Goal: Register for event/course

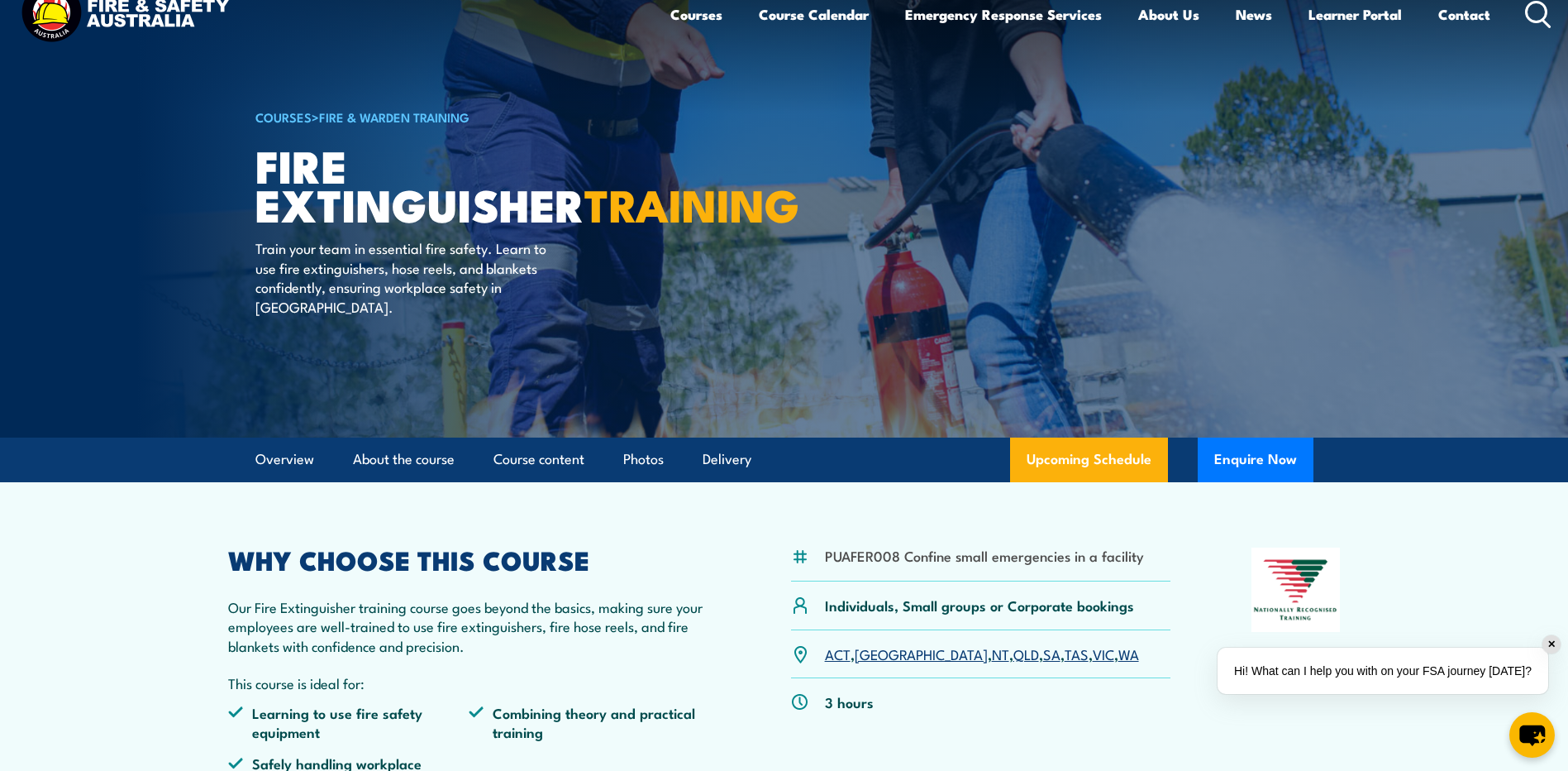
scroll to position [27, 0]
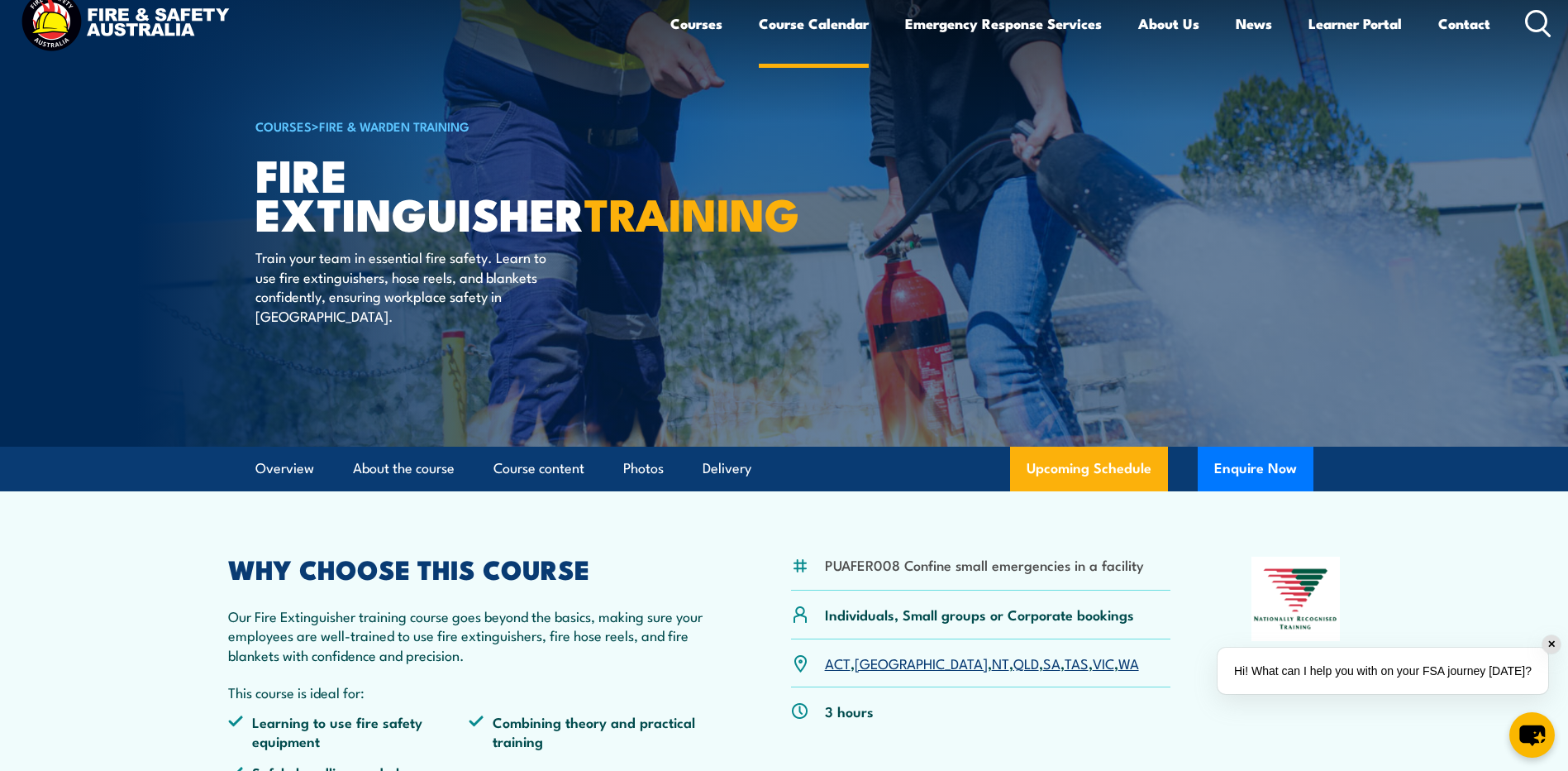
click at [841, 22] on link "Course Calendar" at bounding box center [813, 23] width 110 height 44
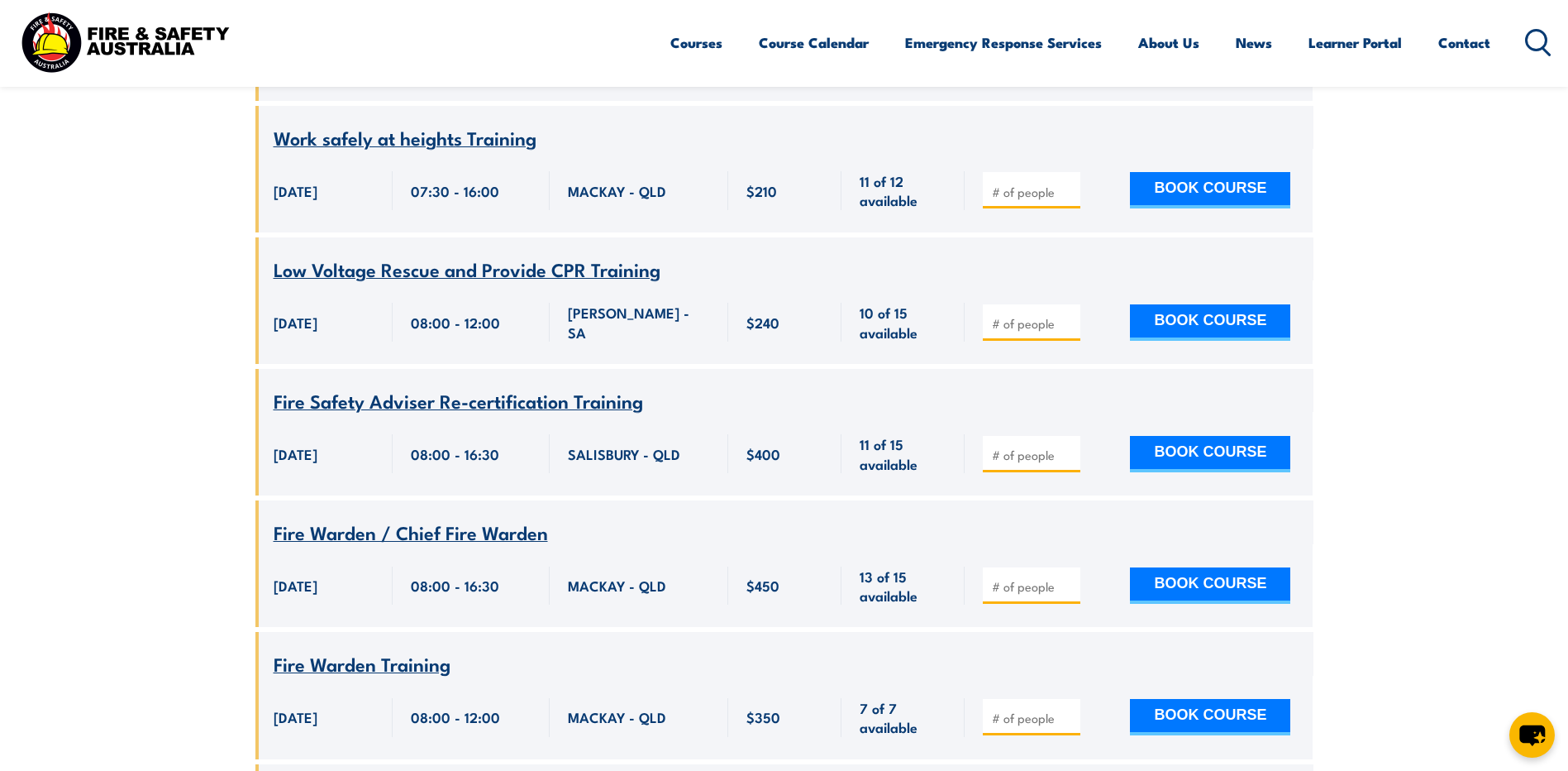
scroll to position [2729, 0]
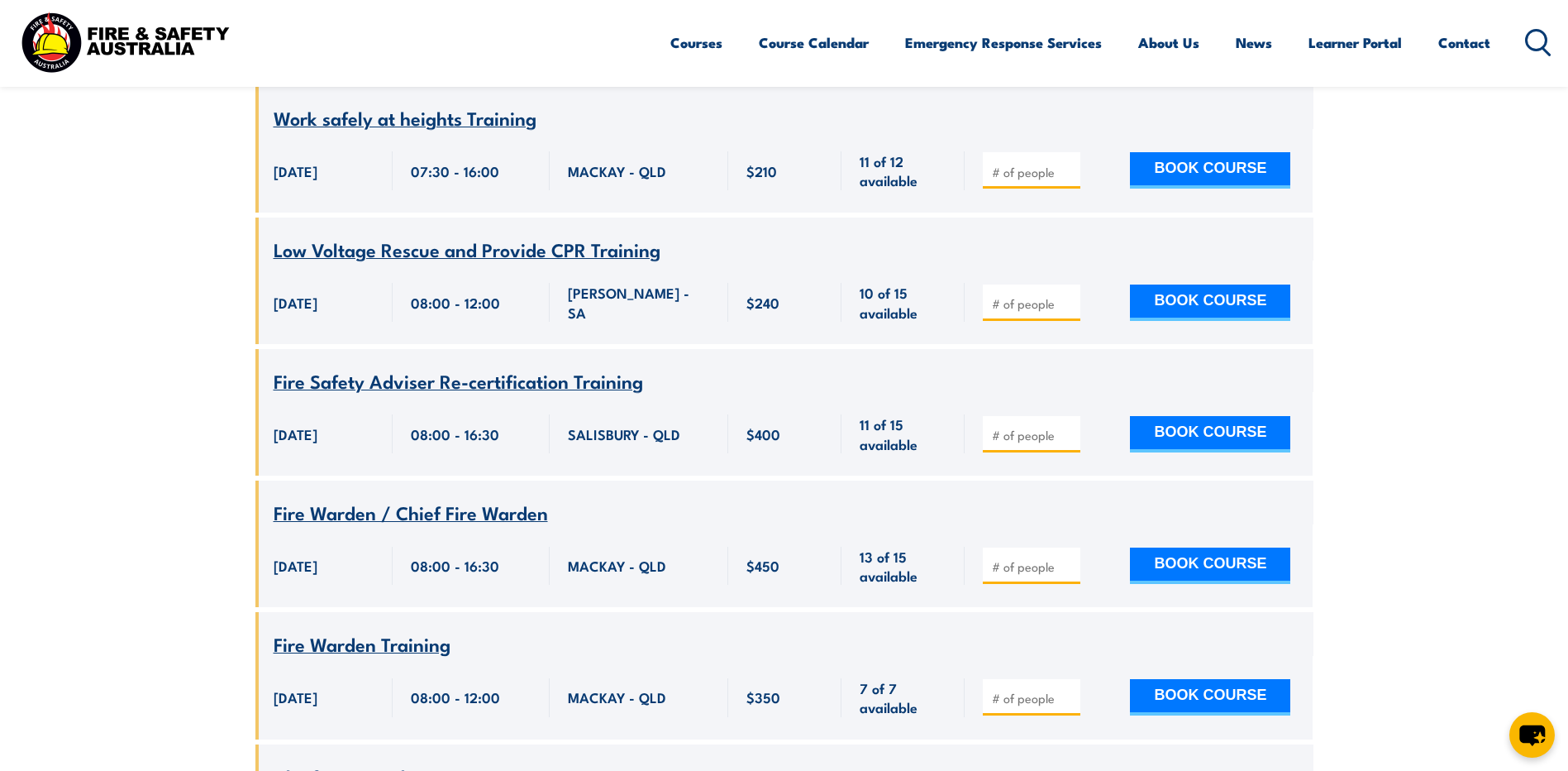
click at [573, 366] on span "Fire Safety Adviser Re-certification Training" at bounding box center [458, 380] width 370 height 28
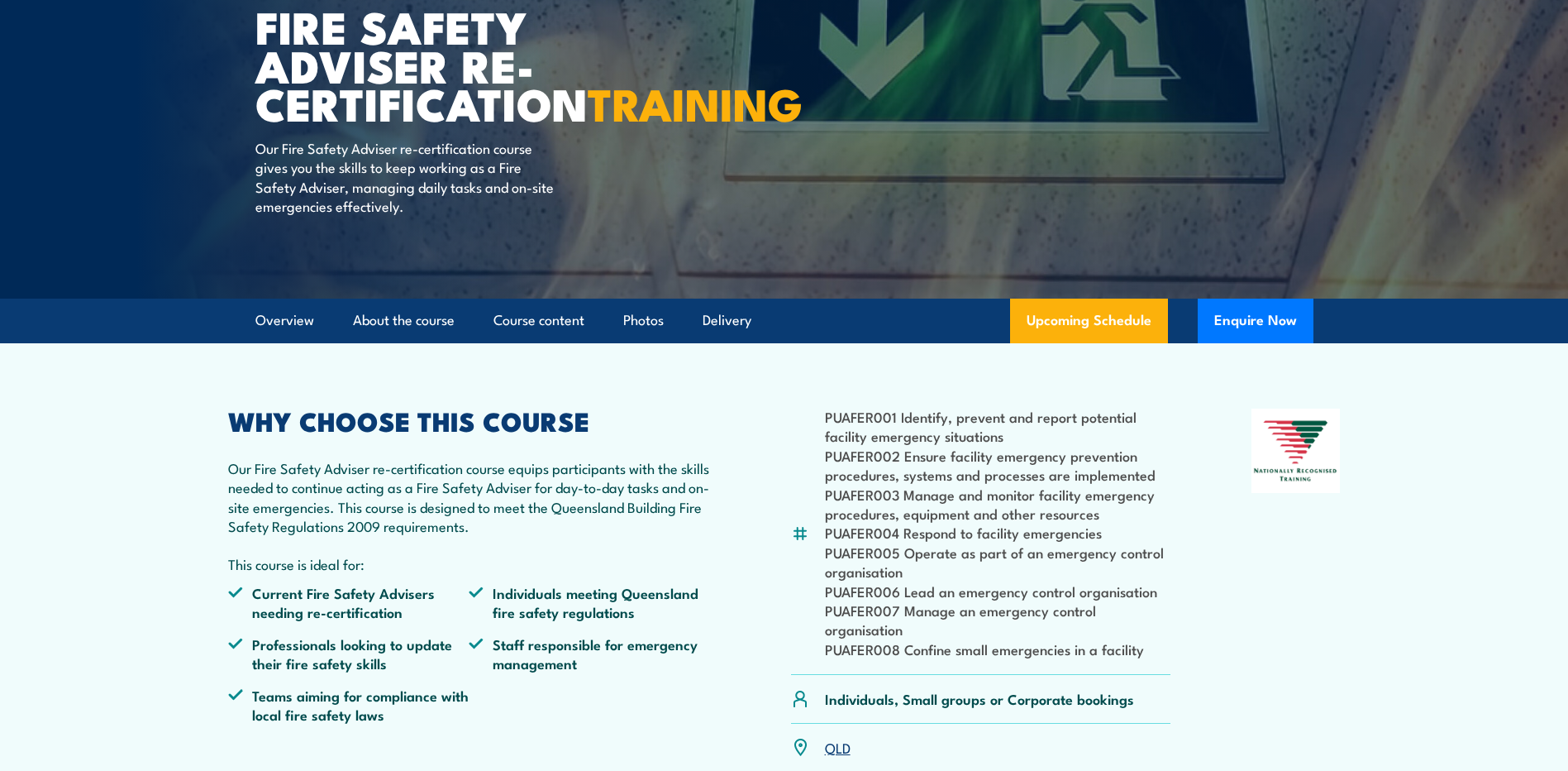
scroll to position [193, 0]
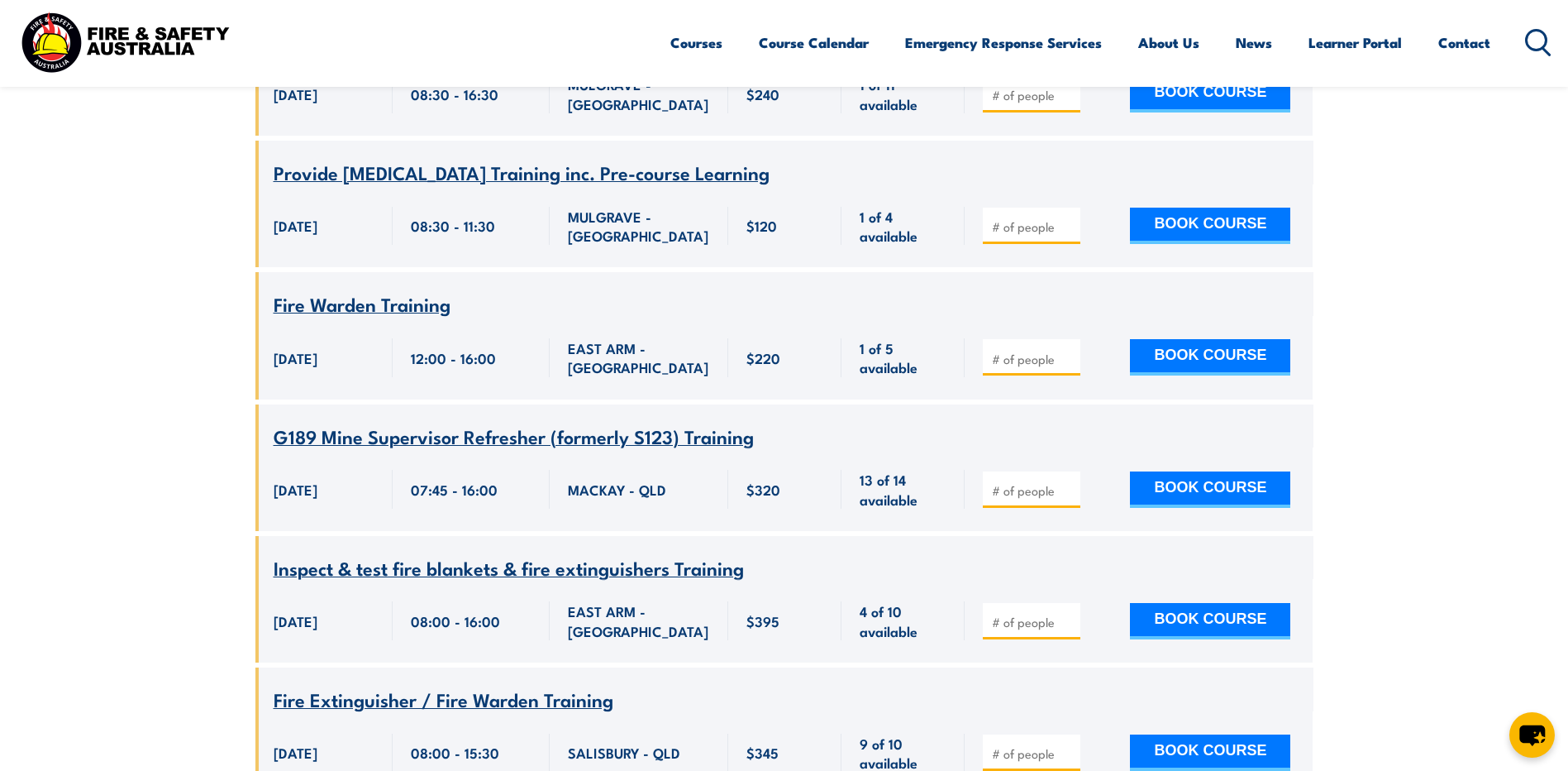
scroll to position [11715, 0]
